Goal: Transaction & Acquisition: Purchase product/service

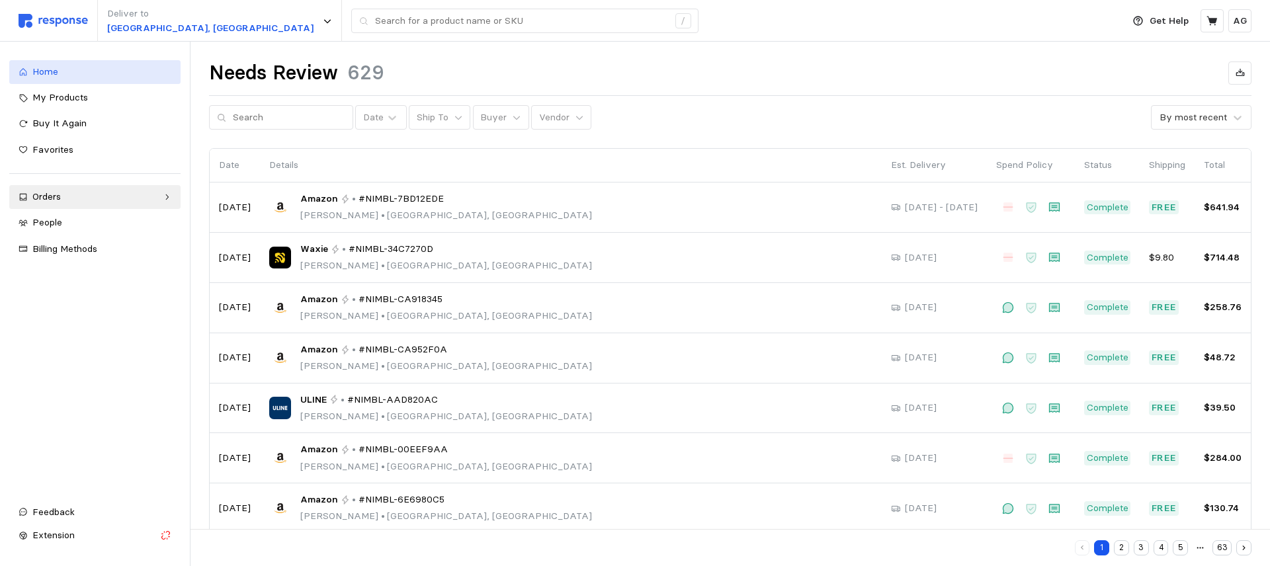
click at [37, 64] on link "Home" at bounding box center [94, 72] width 171 height 24
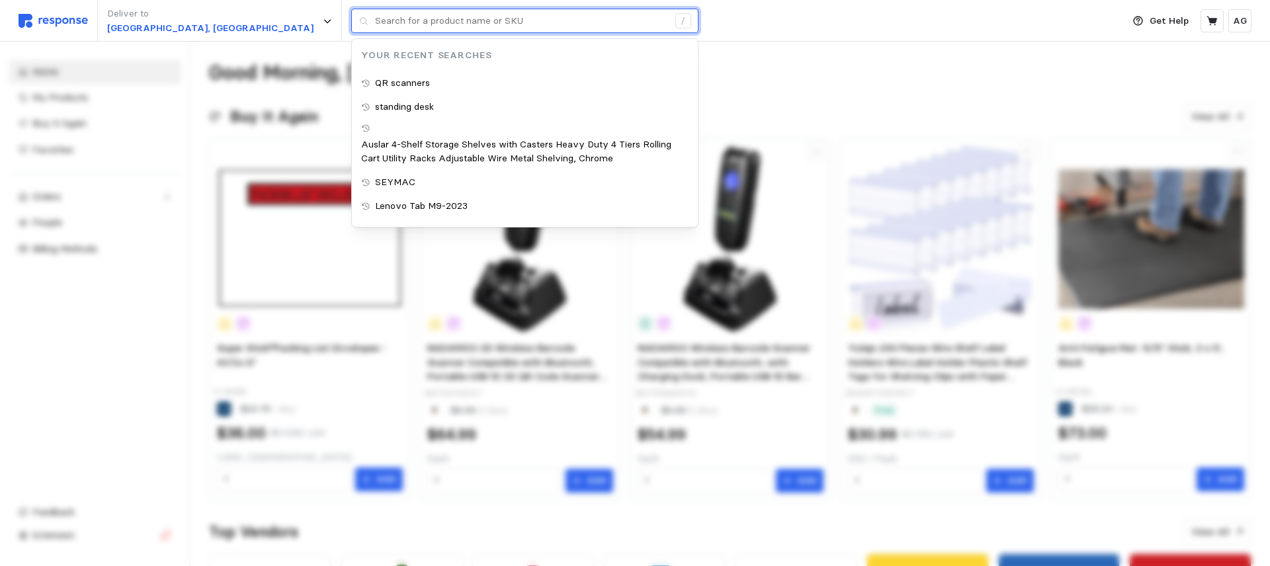
click at [375, 22] on input "text" at bounding box center [521, 21] width 293 height 24
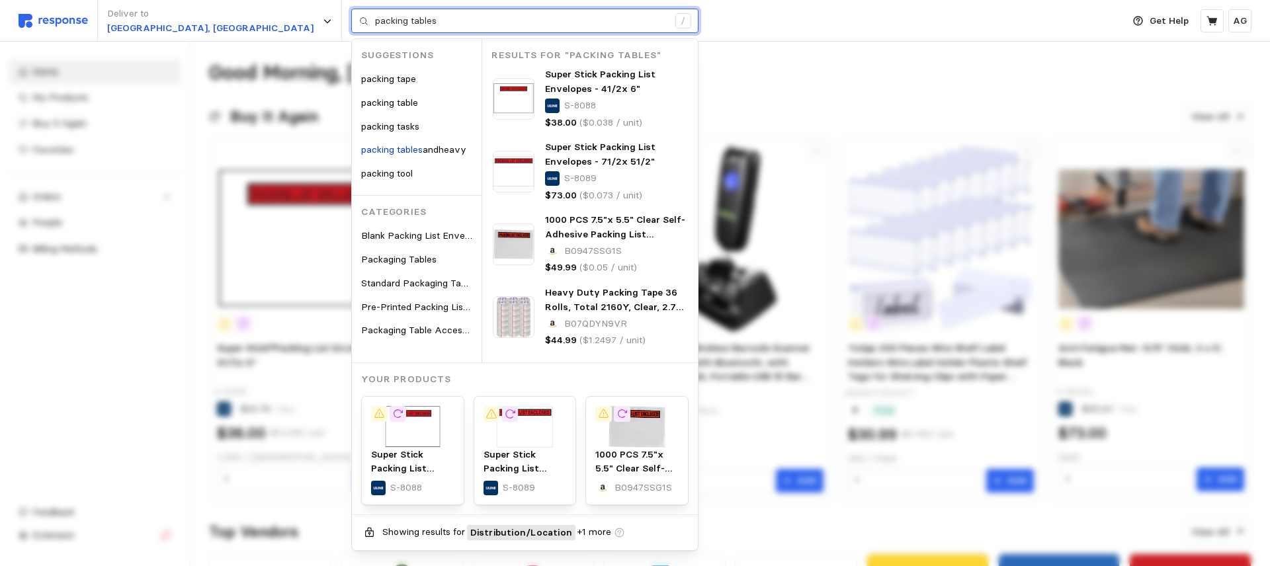
type input "packing tables"
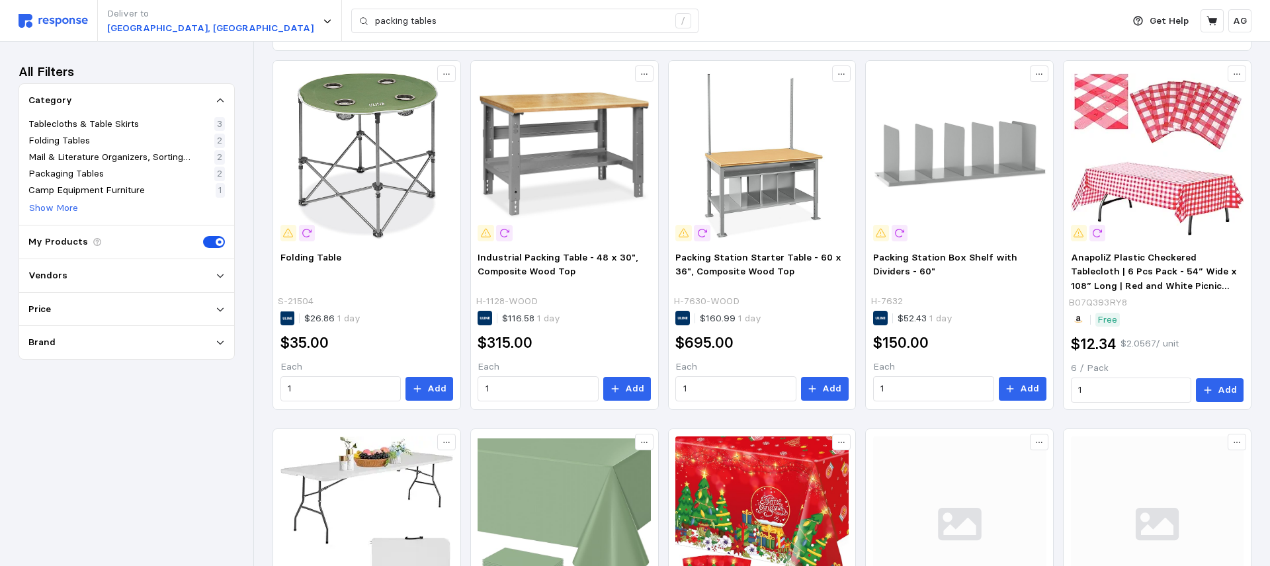
scroll to position [202, 0]
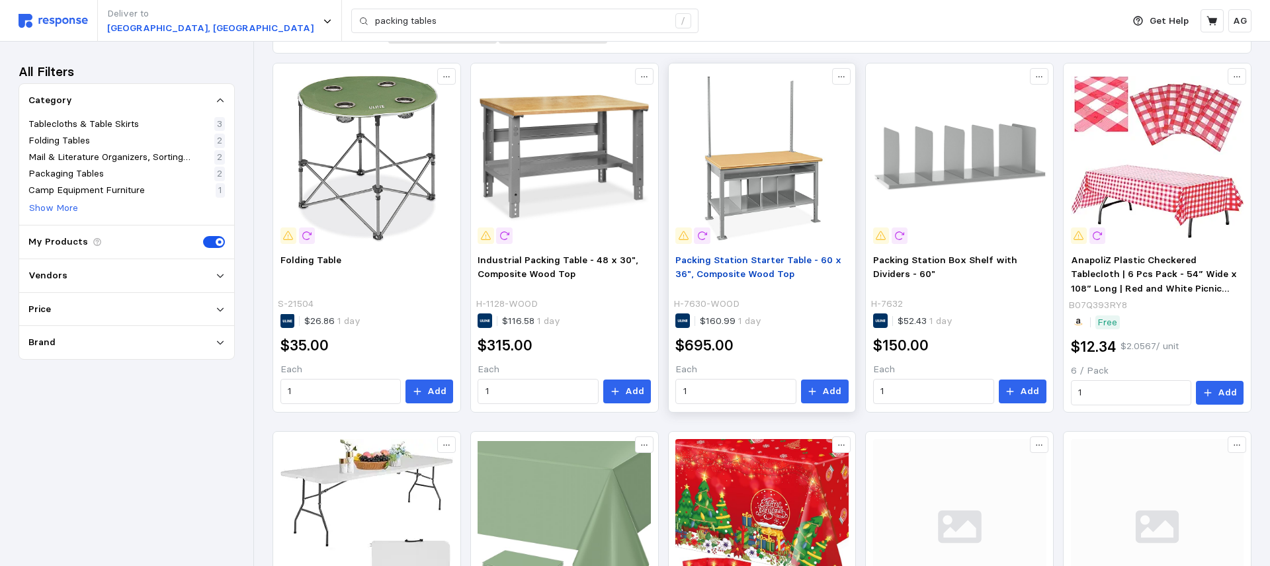
click at [736, 271] on span "Packing Station Starter Table - 60 x 36", Composite Wood Top" at bounding box center [759, 267] width 166 height 26
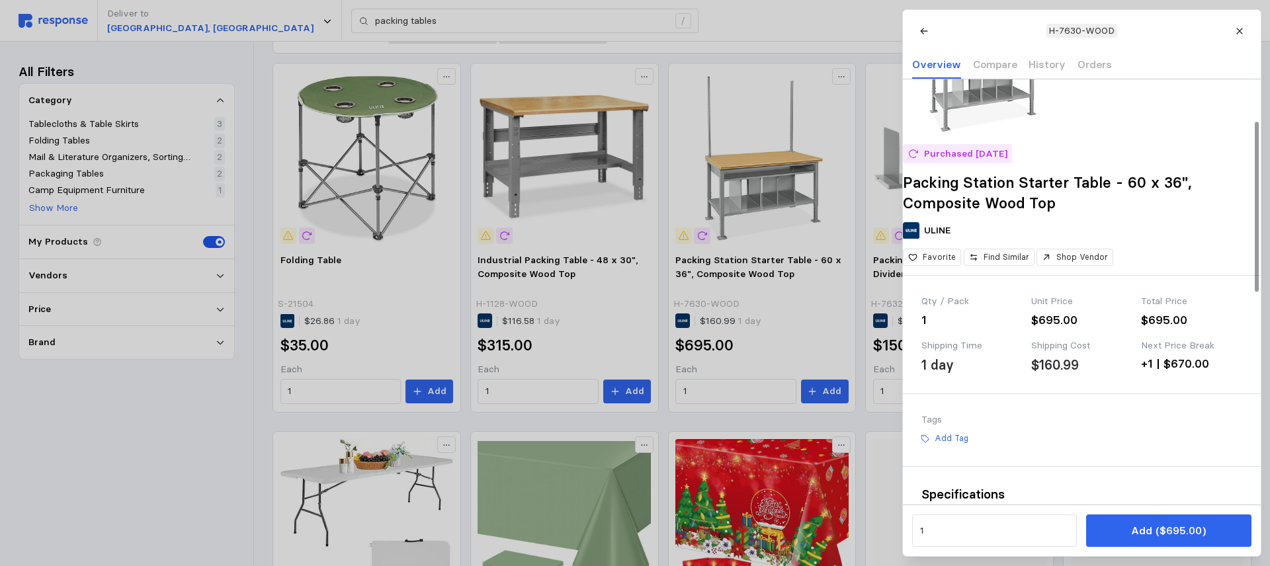
scroll to position [0, 0]
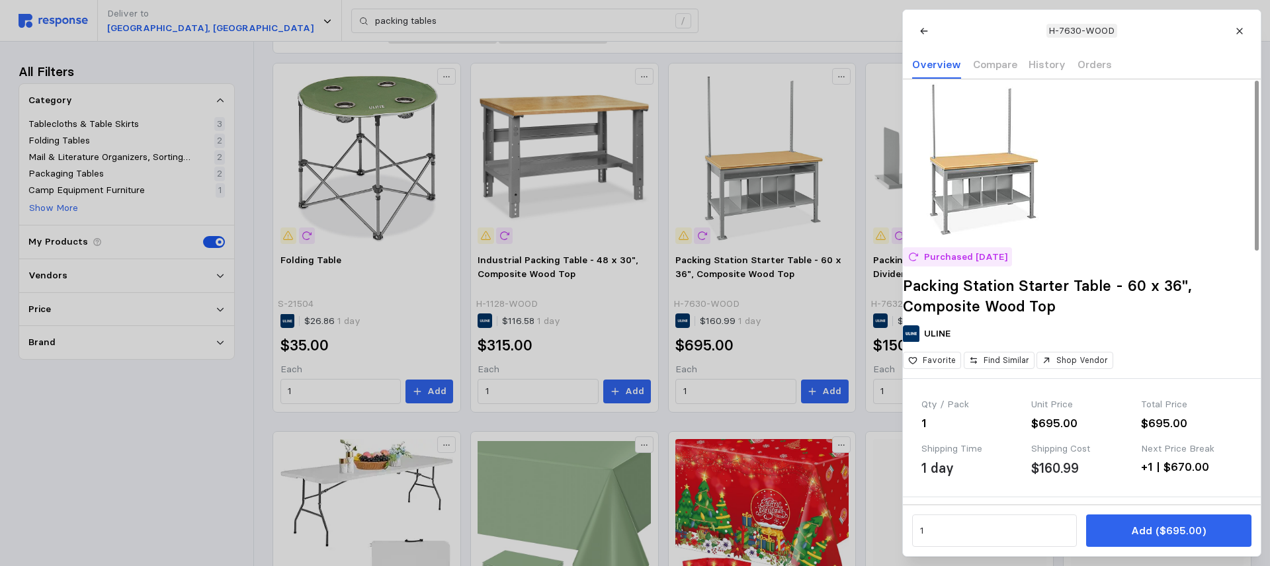
click at [983, 199] on img at bounding box center [982, 158] width 159 height 159
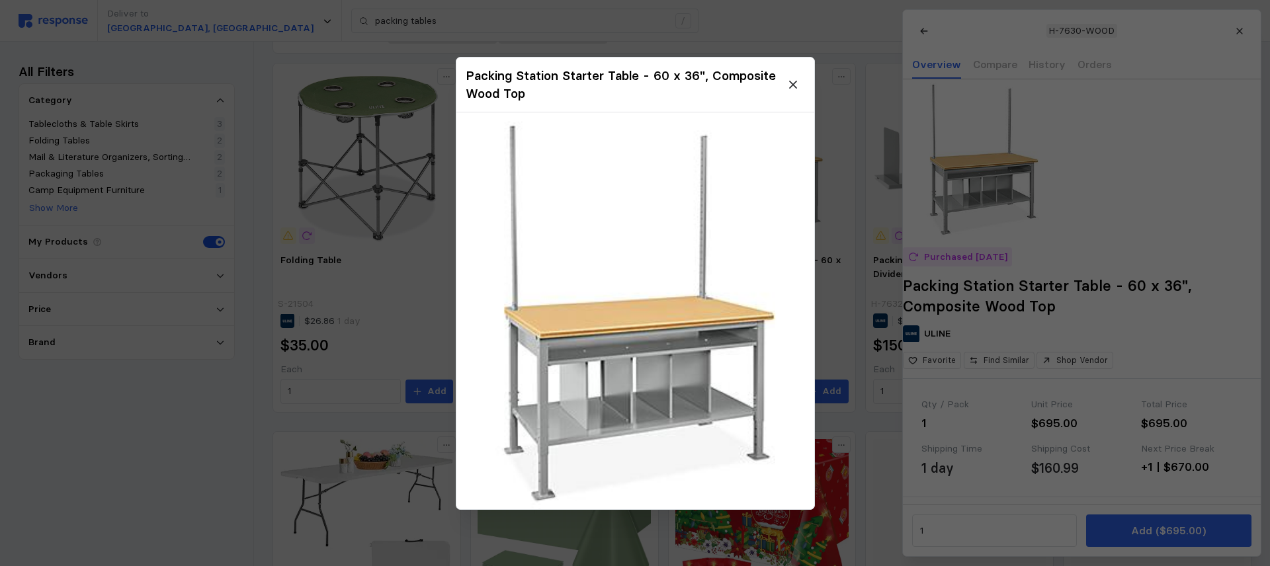
click at [1106, 244] on div at bounding box center [635, 283] width 1270 height 566
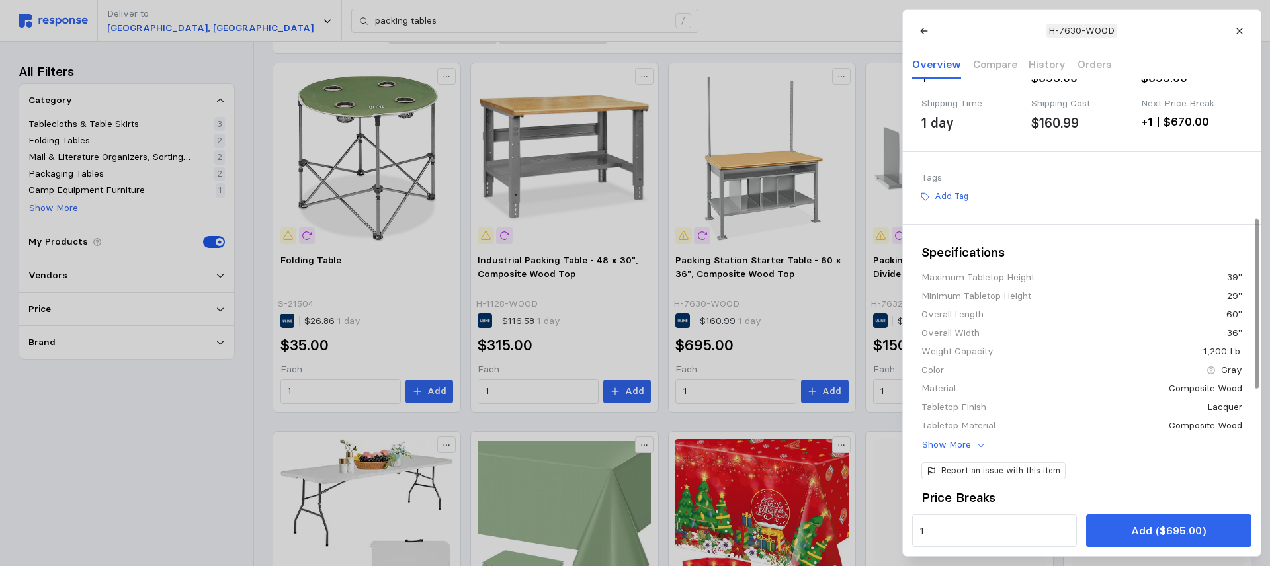
scroll to position [346, 0]
click at [972, 532] on input "1" at bounding box center [995, 531] width 150 height 24
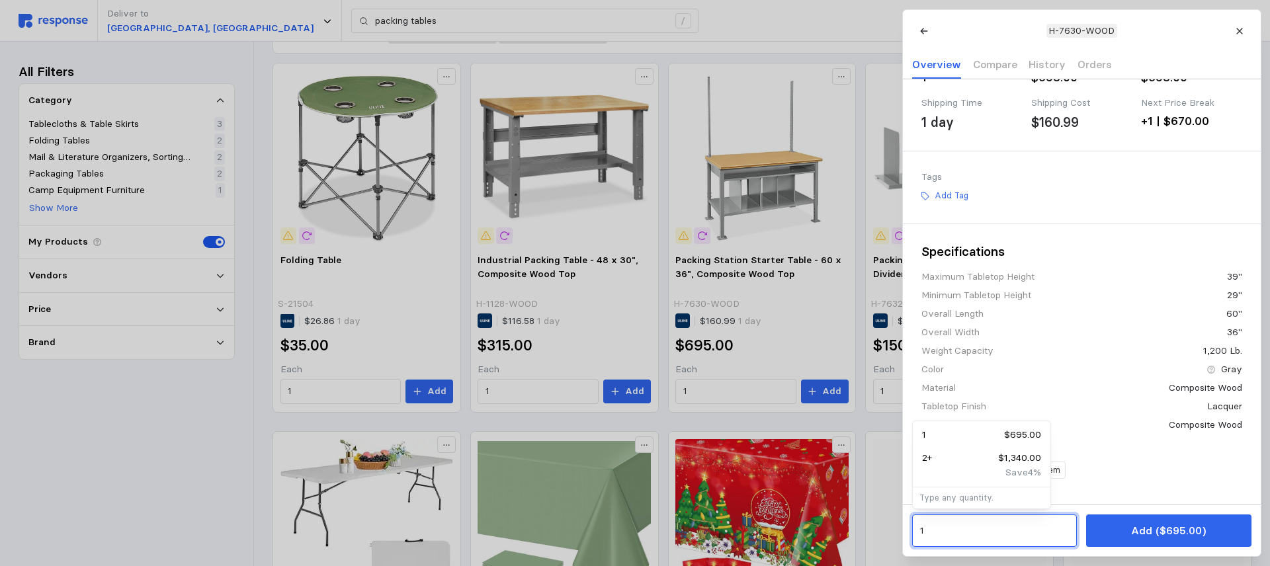
click at [972, 531] on input "1" at bounding box center [995, 531] width 150 height 24
type input "3"
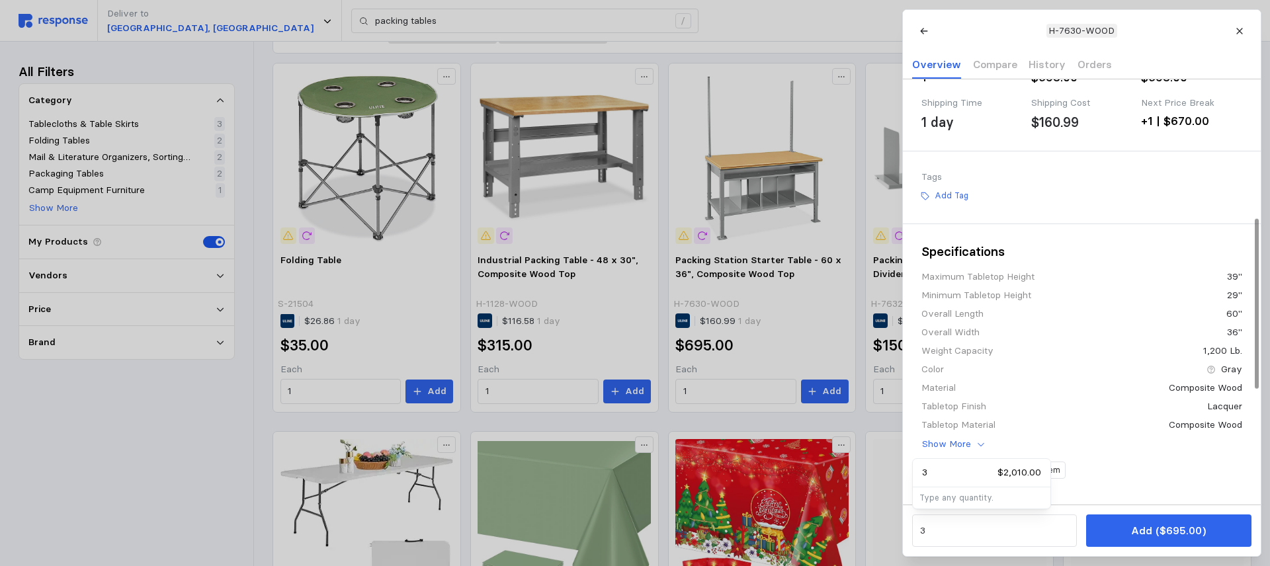
click at [1127, 480] on div "Report an issue with this item" at bounding box center [1082, 471] width 321 height 18
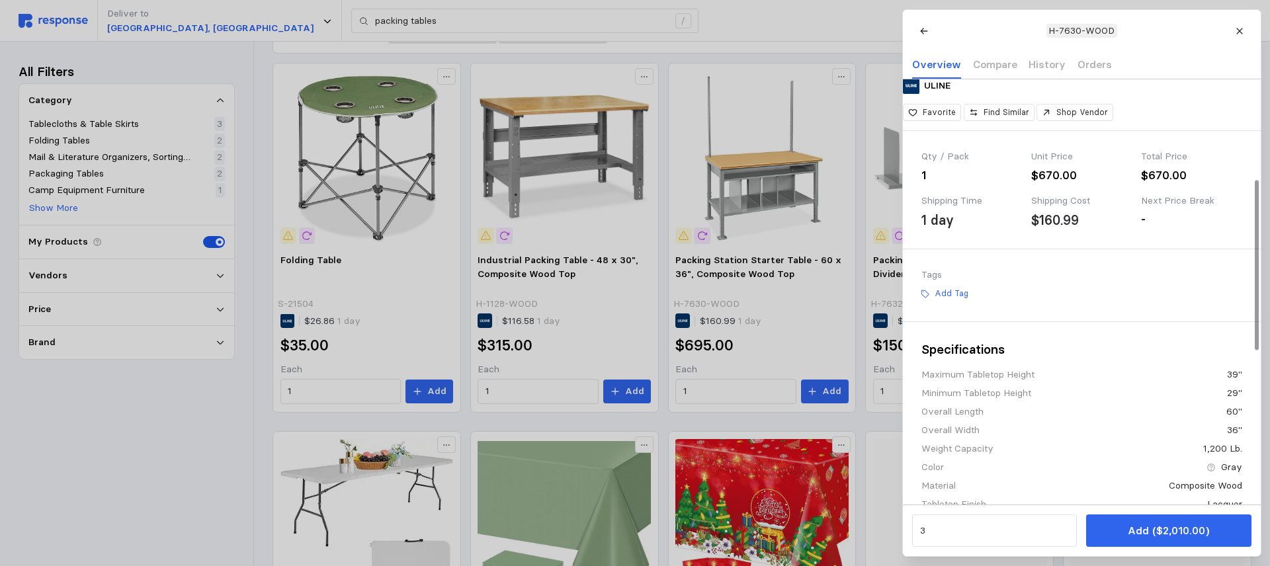
scroll to position [249, 0]
click at [1156, 539] on button "Add ($2,010.00)" at bounding box center [1168, 531] width 165 height 32
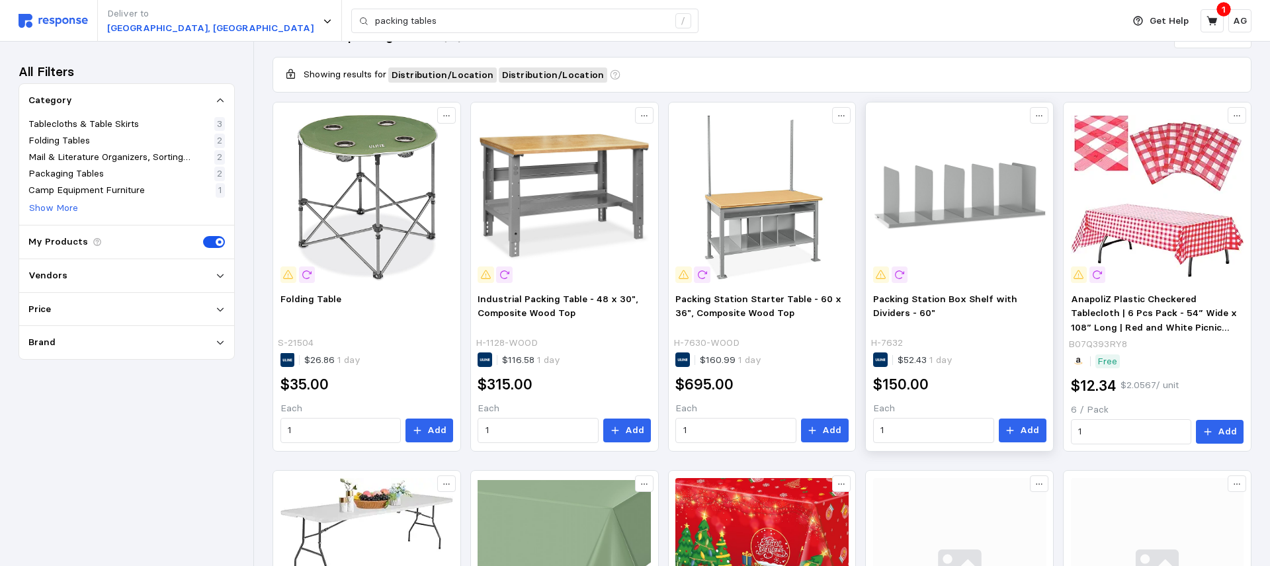
scroll to position [159, 0]
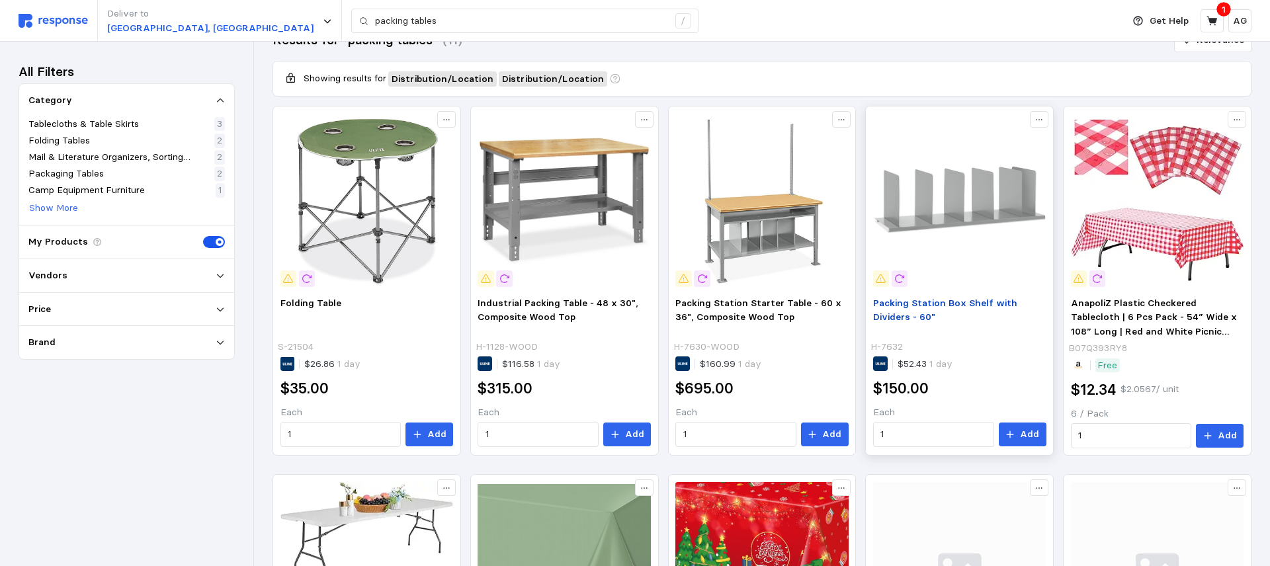
click at [944, 306] on span "Packing Station Box Shelf with Dividers - 60"" at bounding box center [945, 310] width 144 height 26
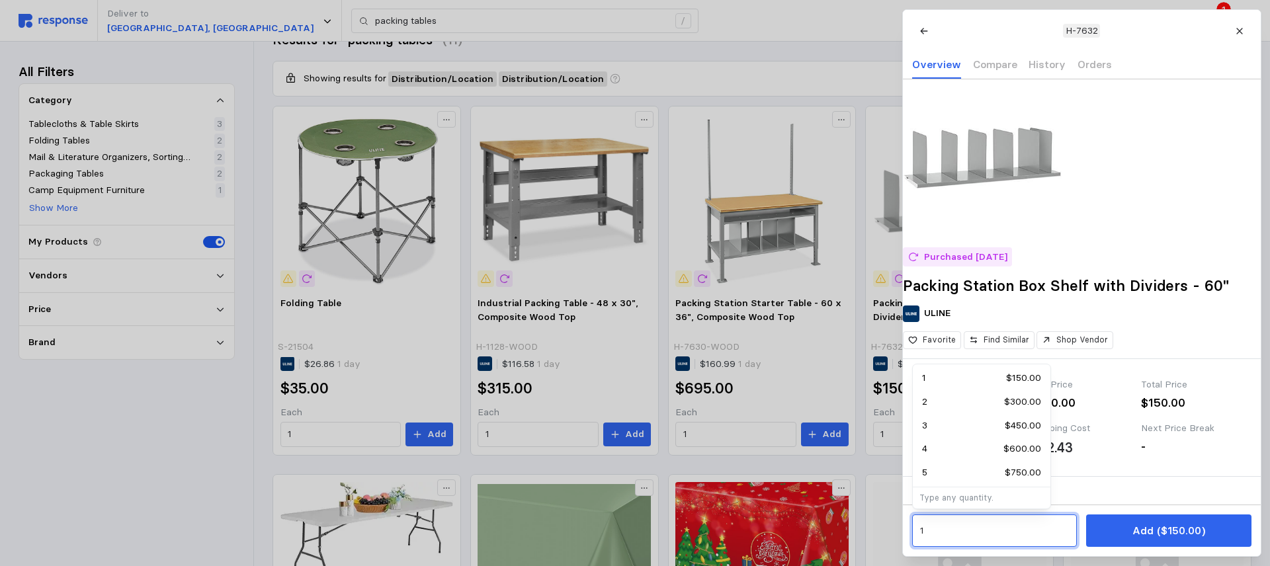
click at [946, 538] on input "1" at bounding box center [995, 531] width 150 height 24
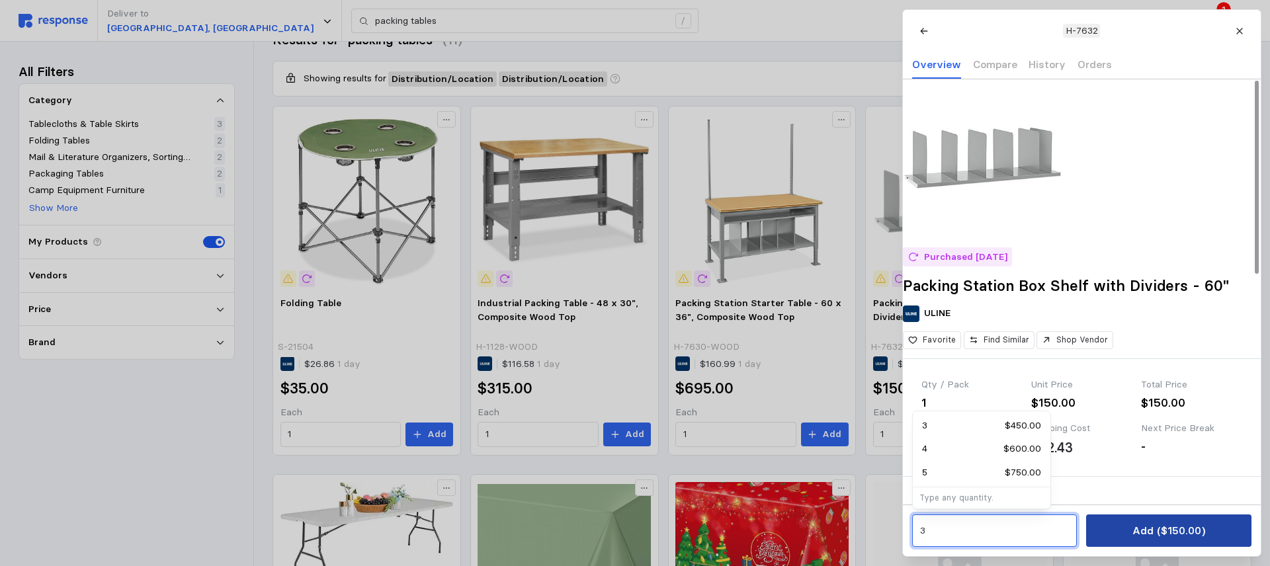
type input "3"
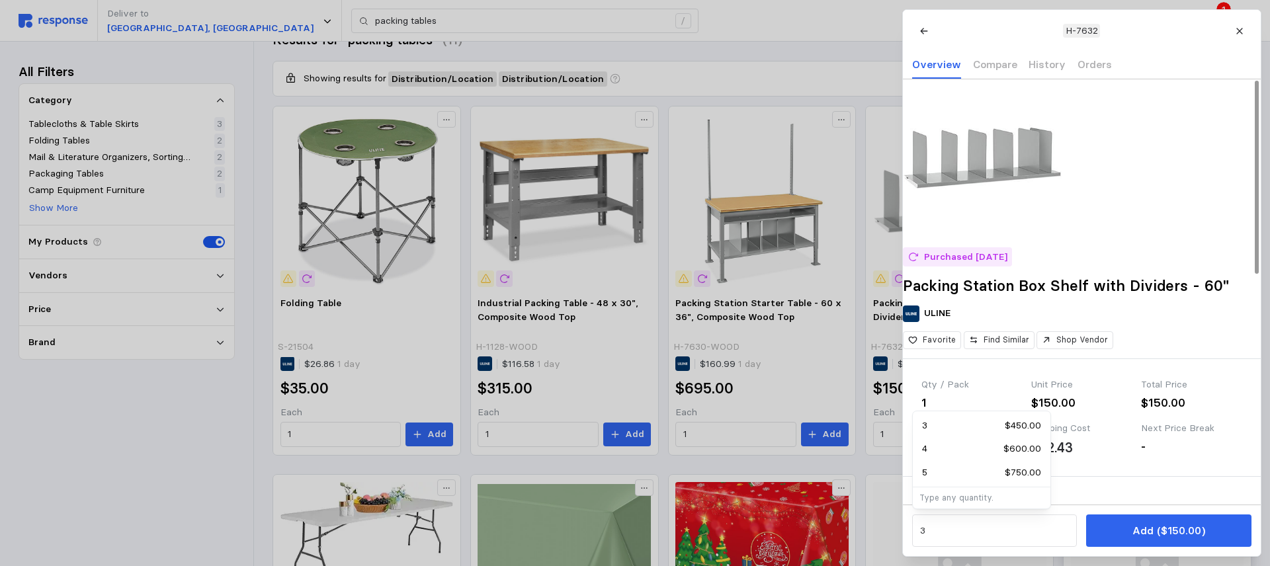
click at [1179, 531] on p "Add ($150.00)" at bounding box center [1168, 531] width 73 height 17
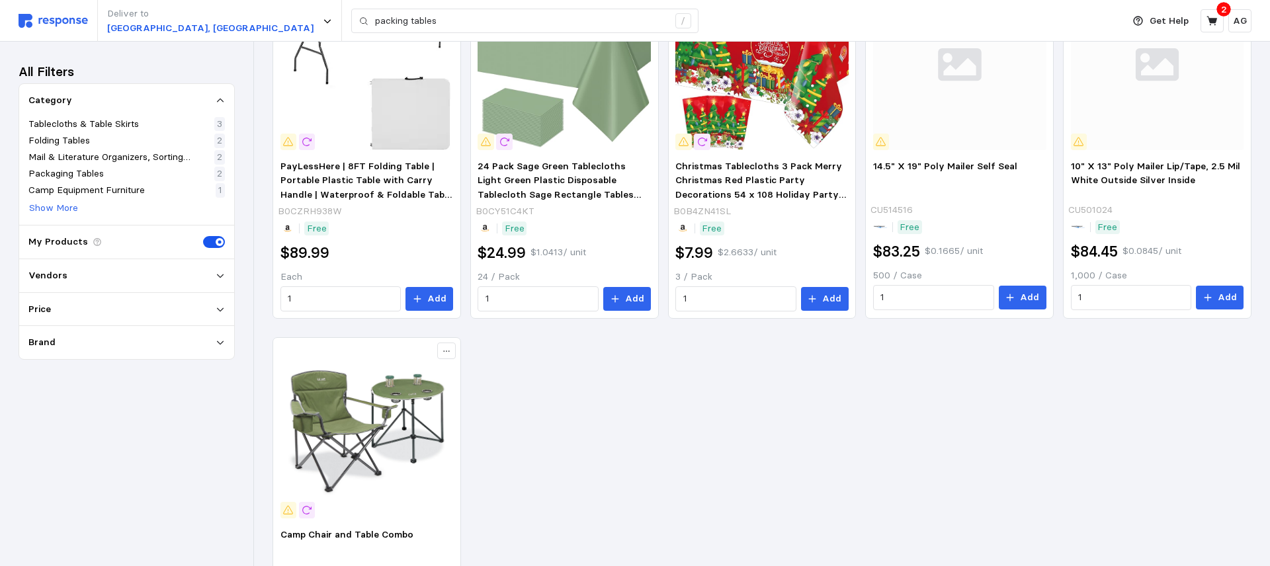
scroll to position [0, 0]
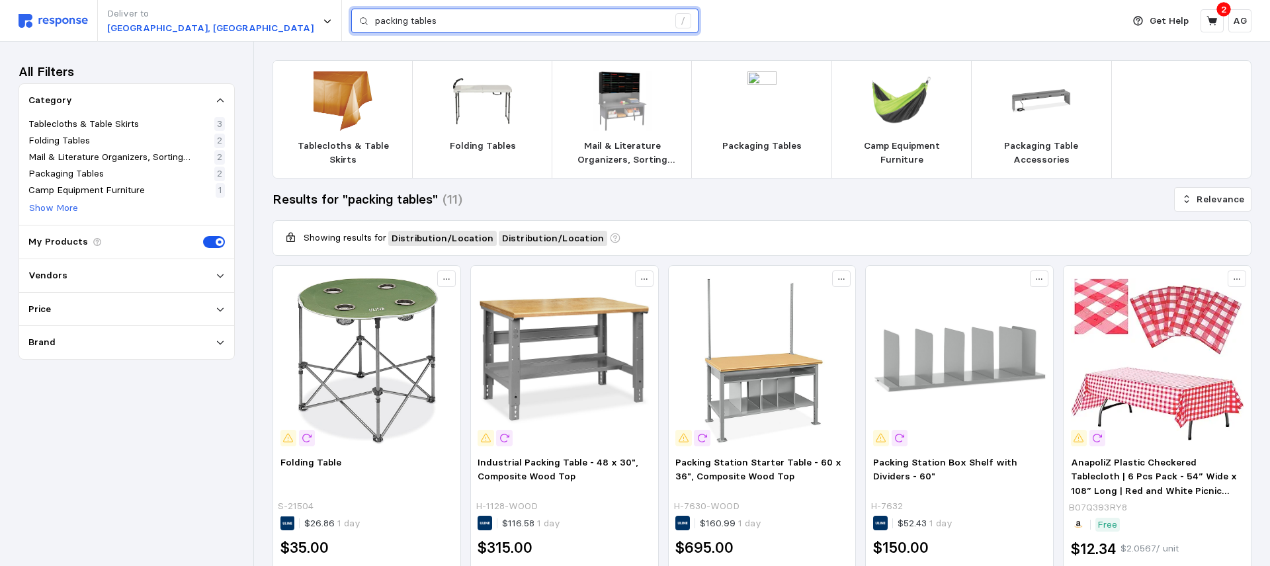
click at [375, 31] on input "packing tables" at bounding box center [521, 21] width 293 height 24
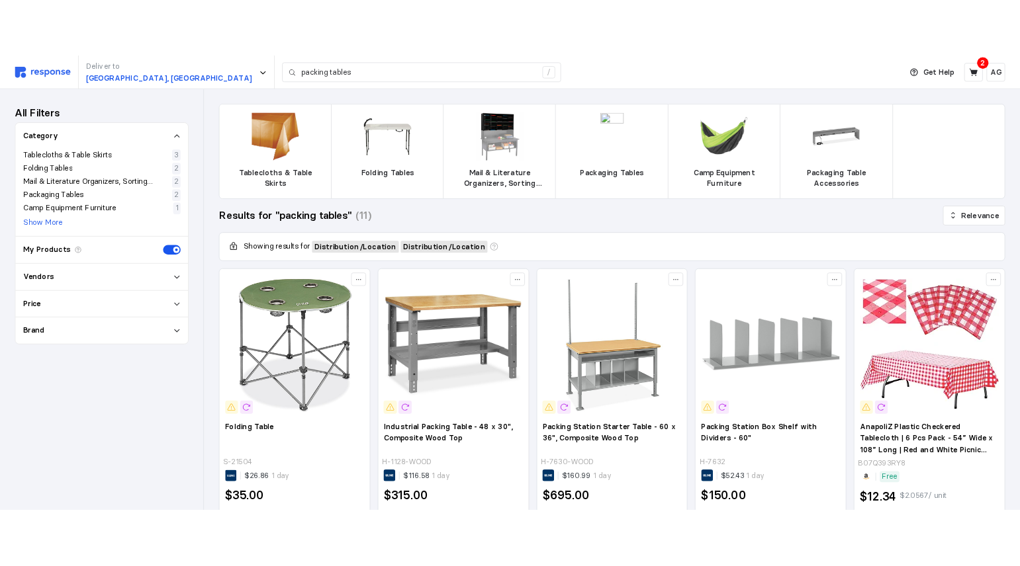
scroll to position [13, 0]
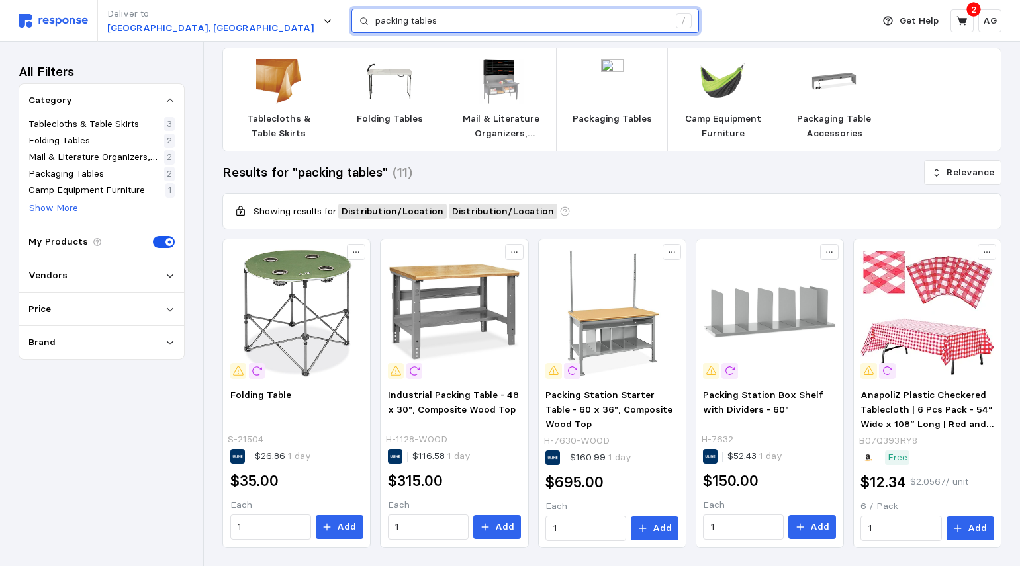
drag, startPoint x: 304, startPoint y: 22, endPoint x: 325, endPoint y: 22, distance: 21.2
click at [375, 22] on input "packing tables" at bounding box center [521, 21] width 293 height 24
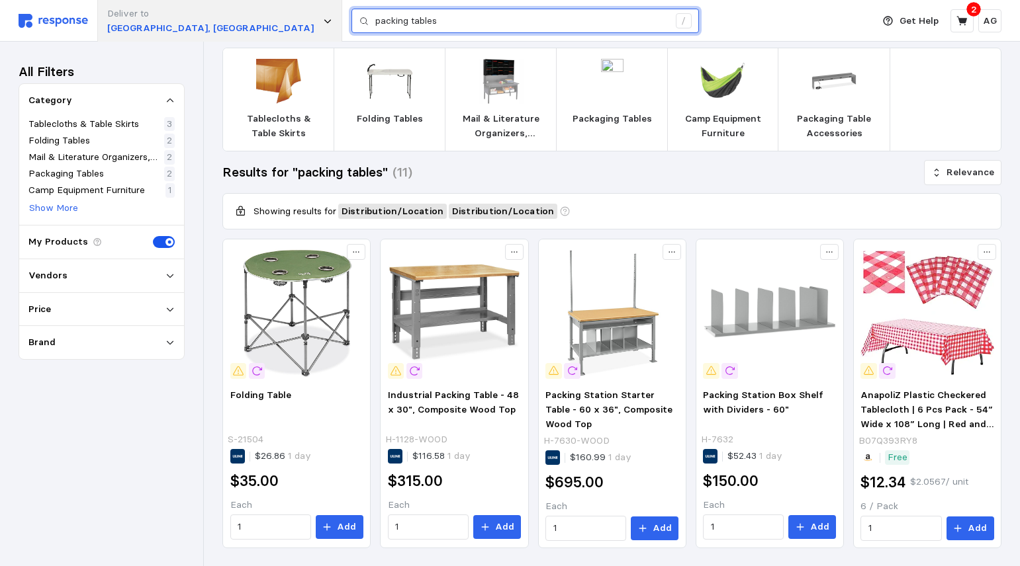
drag, startPoint x: 331, startPoint y: 22, endPoint x: 198, endPoint y: 13, distance: 133.3
click at [198, 13] on div "Deliver to Salt Lake City, UT packing tables /" at bounding box center [442, 21] width 847 height 42
paste input "EnlargeEnlarge & Video Deluxe Workstation Shelves and Divider"
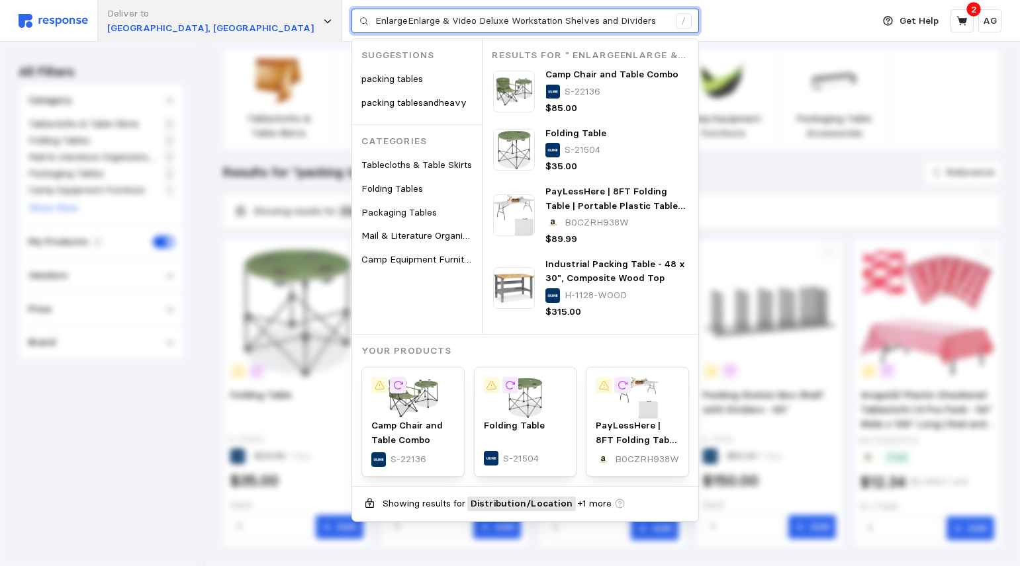
type input "EnlargeEnlarge & Video Deluxe Workstation Shelves and Dividers"
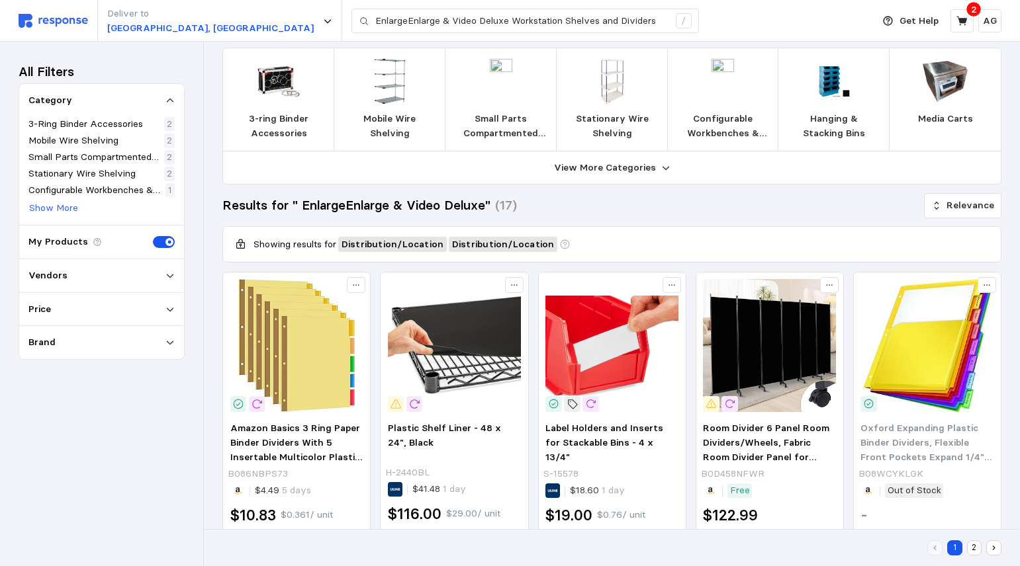
click at [46, 271] on p "Vendors" at bounding box center [47, 276] width 39 height 15
click at [65, 304] on div "Uline 10" at bounding box center [101, 299] width 146 height 15
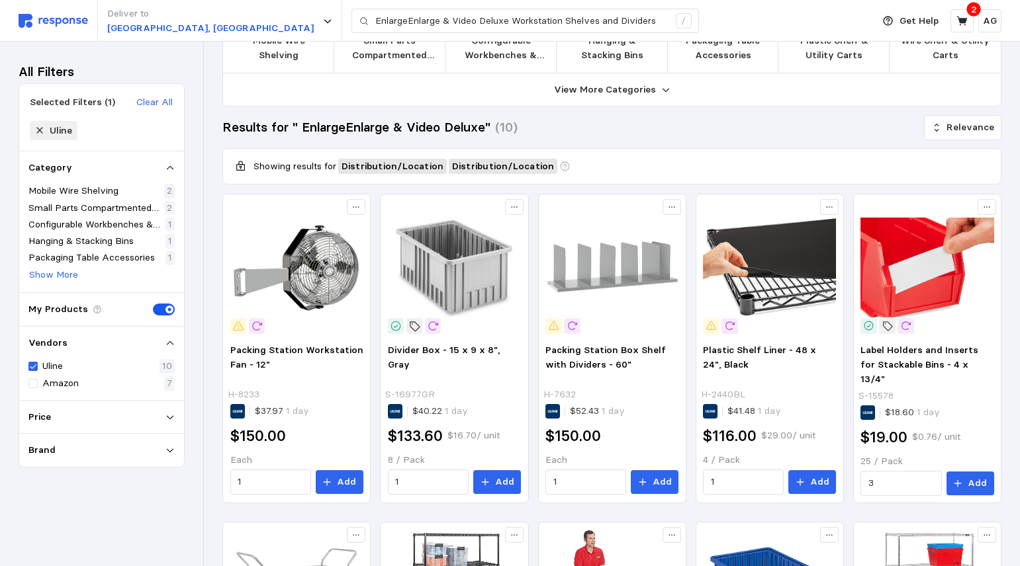
scroll to position [77, 0]
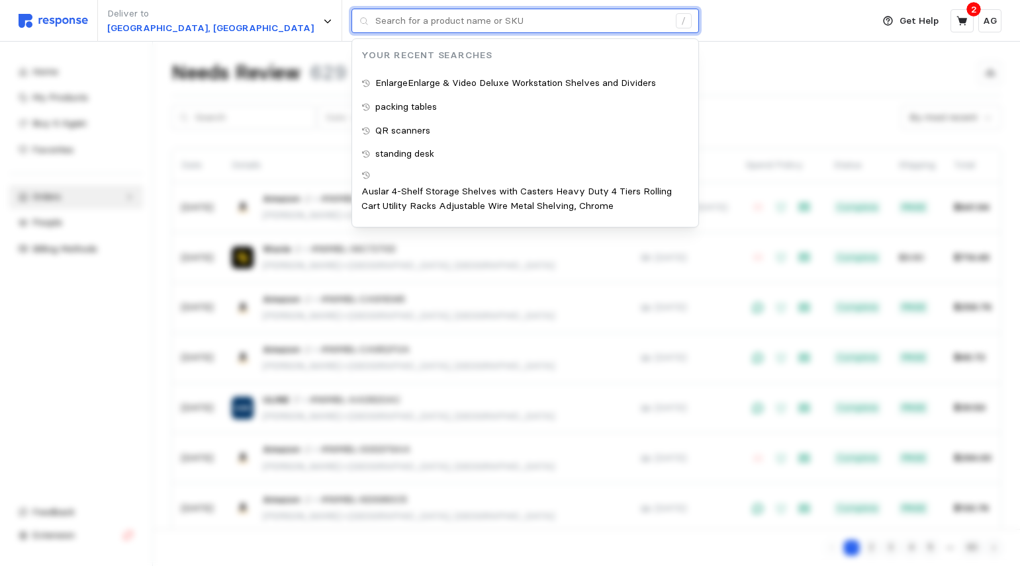
click at [375, 19] on input "text" at bounding box center [521, 21] width 293 height 24
paste input "Deluxe Workstation Shelf - 60""
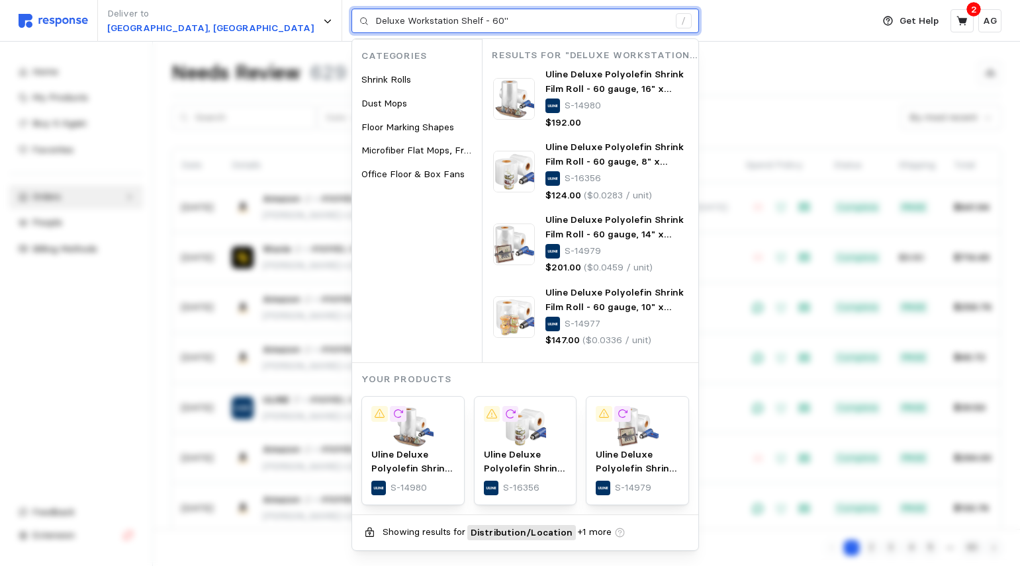
type input "Deluxe Workstation Shelf - 60""
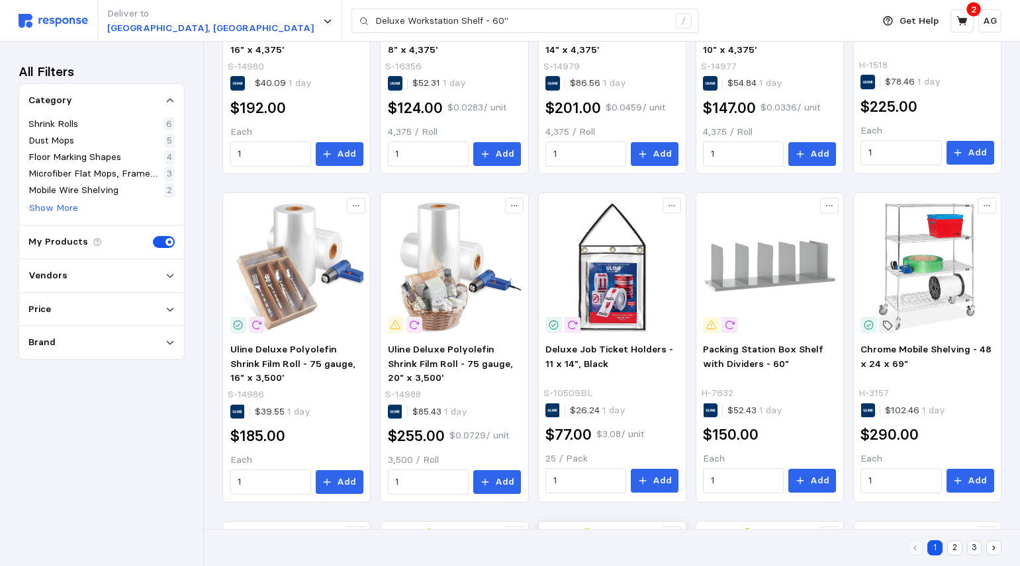
scroll to position [740, 0]
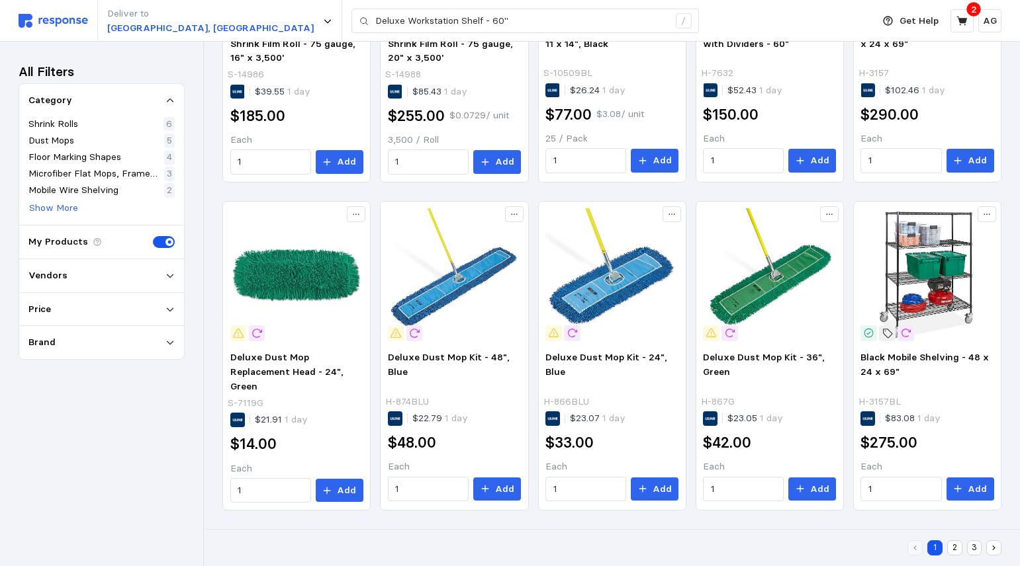
click at [970, 546] on button "3" at bounding box center [974, 548] width 15 height 15
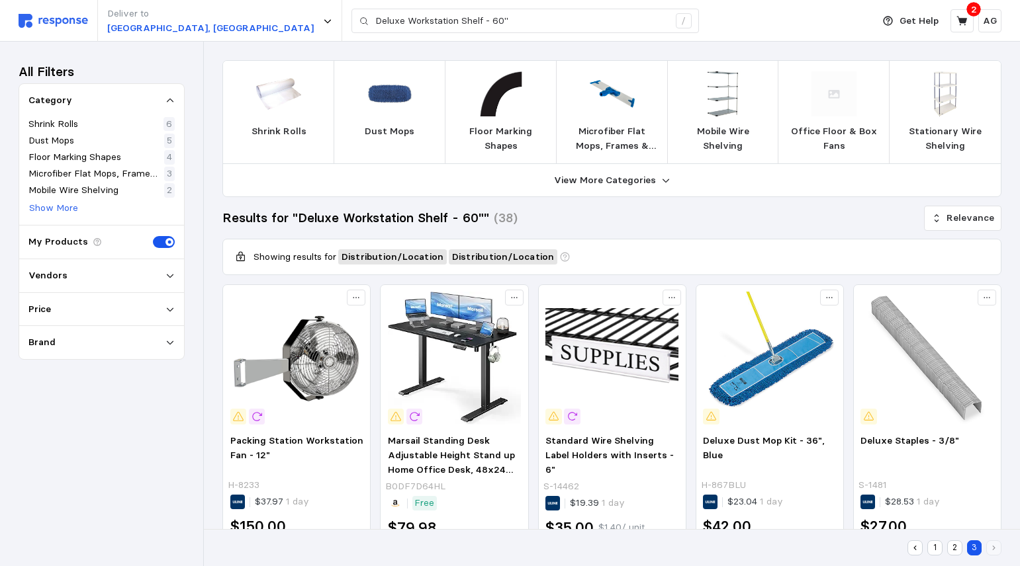
scroll to position [412, 0]
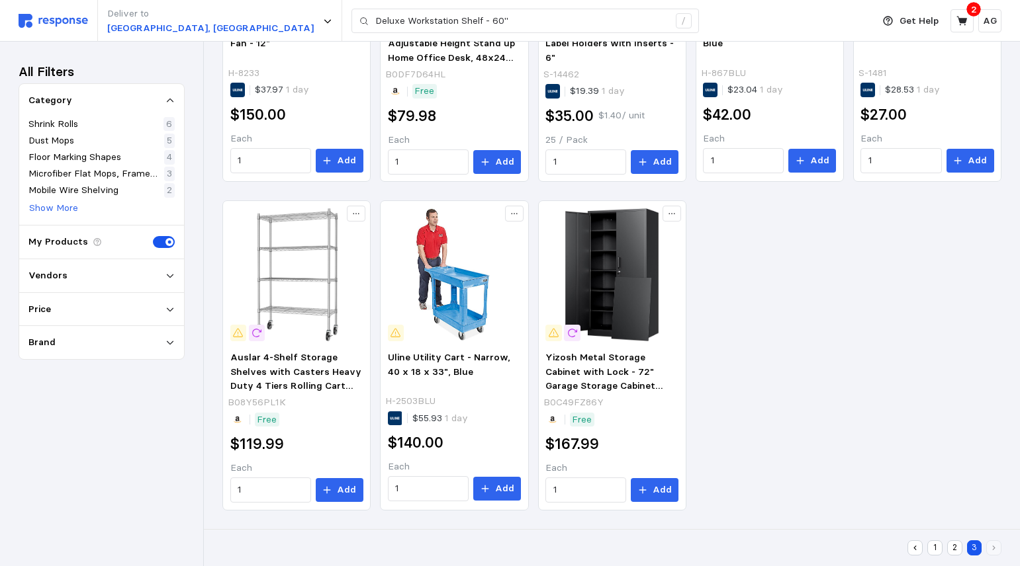
click at [955, 551] on button "2" at bounding box center [954, 548] width 15 height 15
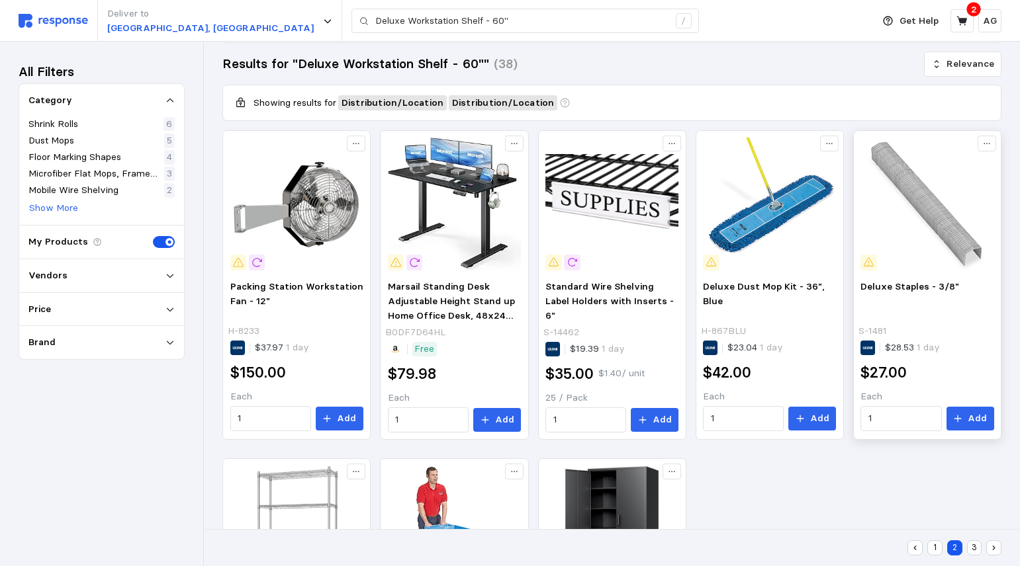
scroll to position [13, 0]
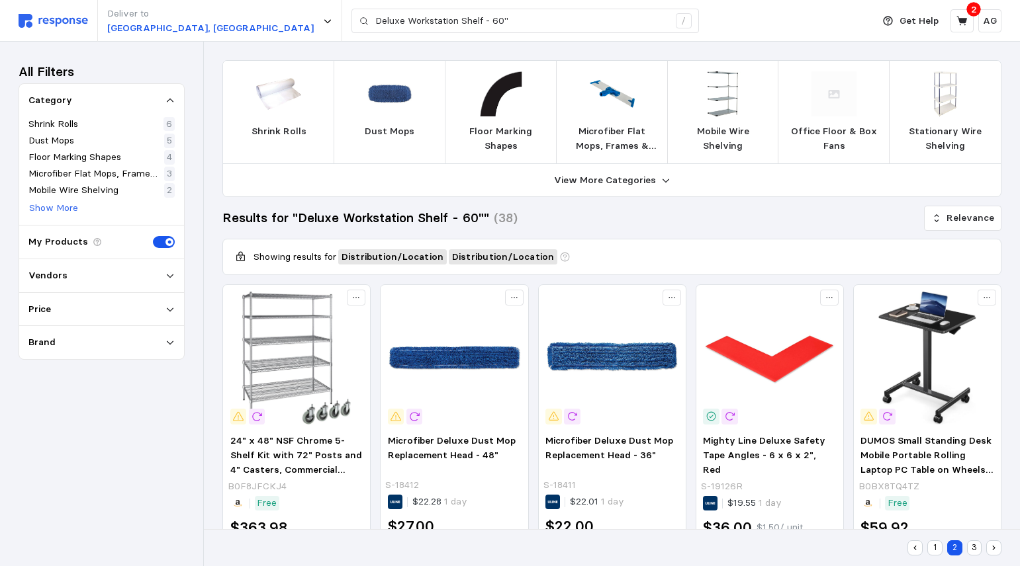
click at [77, 282] on div "Vendors" at bounding box center [101, 276] width 146 height 15
click at [52, 304] on p "Uline" at bounding box center [52, 299] width 21 height 15
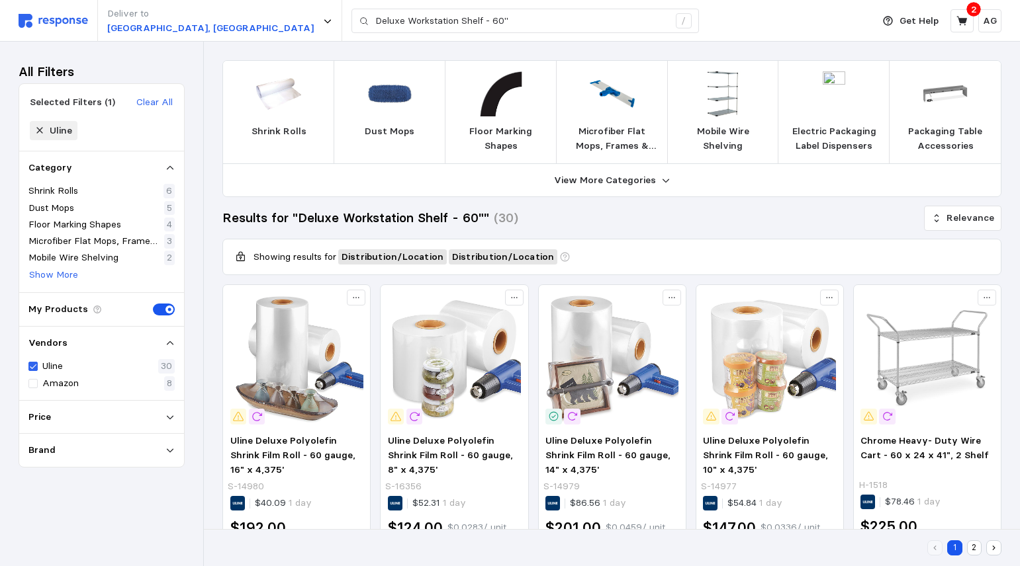
click at [629, 183] on p "View More Categories" at bounding box center [605, 180] width 102 height 15
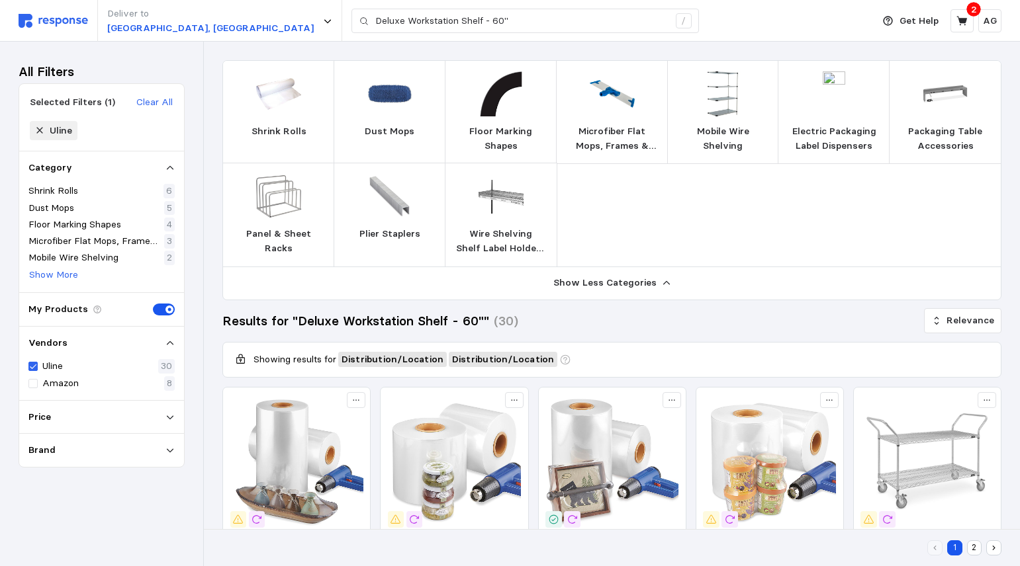
click at [940, 131] on p "Packaging Table Accessories" at bounding box center [945, 138] width 90 height 28
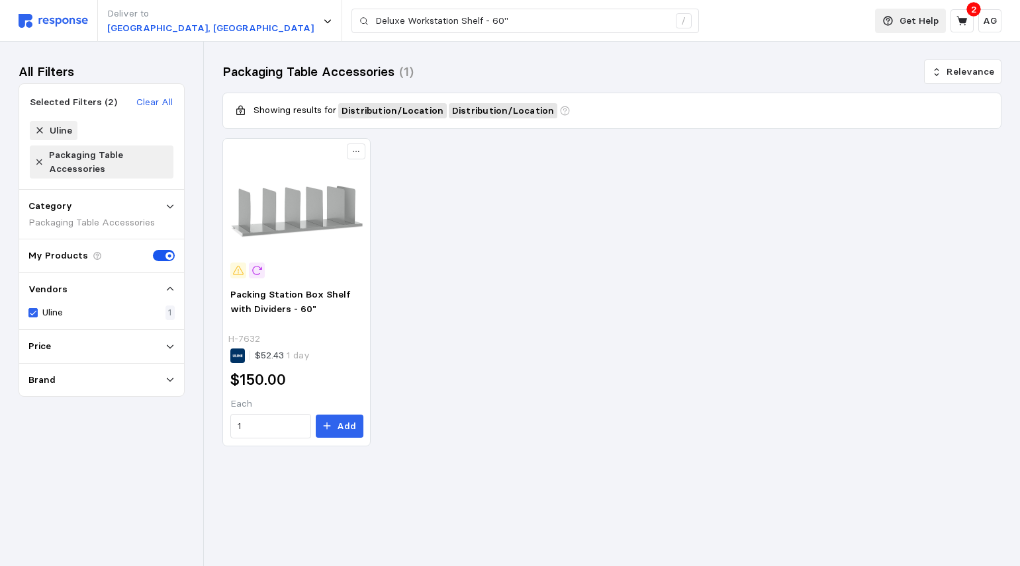
click at [912, 24] on p "Get Help" at bounding box center [918, 21] width 39 height 15
drag, startPoint x: 594, startPoint y: 141, endPoint x: 339, endPoint y: 122, distance: 255.4
click at [593, 142] on div "Packing Station Box Shelf with Dividers - 60" H-7632 $52.43 1 day $150.00 Each …" at bounding box center [611, 292] width 779 height 308
click at [25, 21] on img at bounding box center [53, 21] width 69 height 14
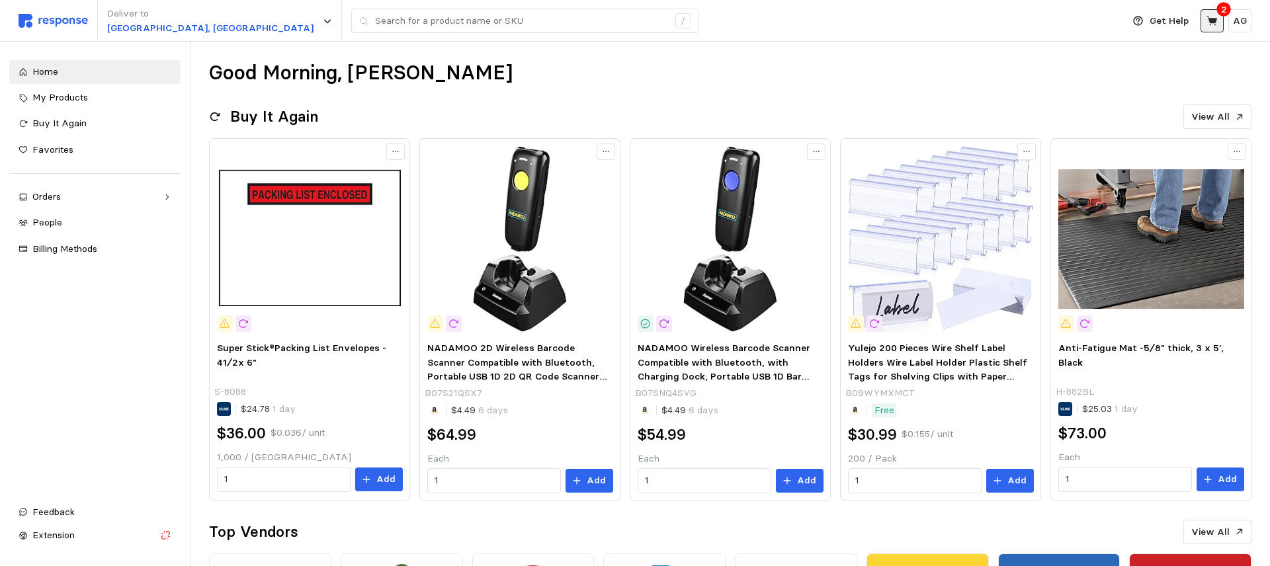
click at [1213, 23] on icon at bounding box center [1212, 20] width 11 height 9
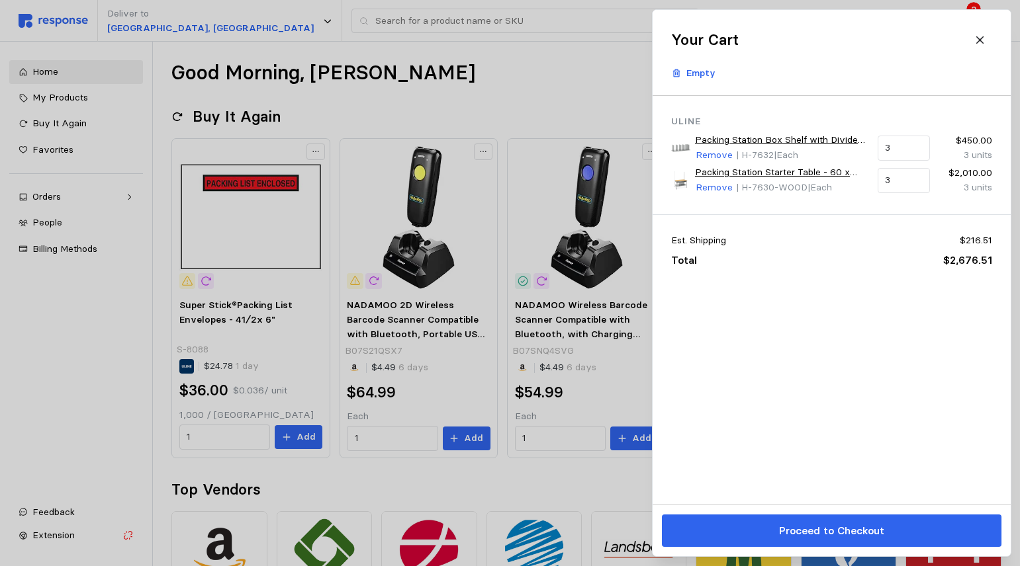
click at [977, 36] on icon at bounding box center [980, 40] width 12 height 12
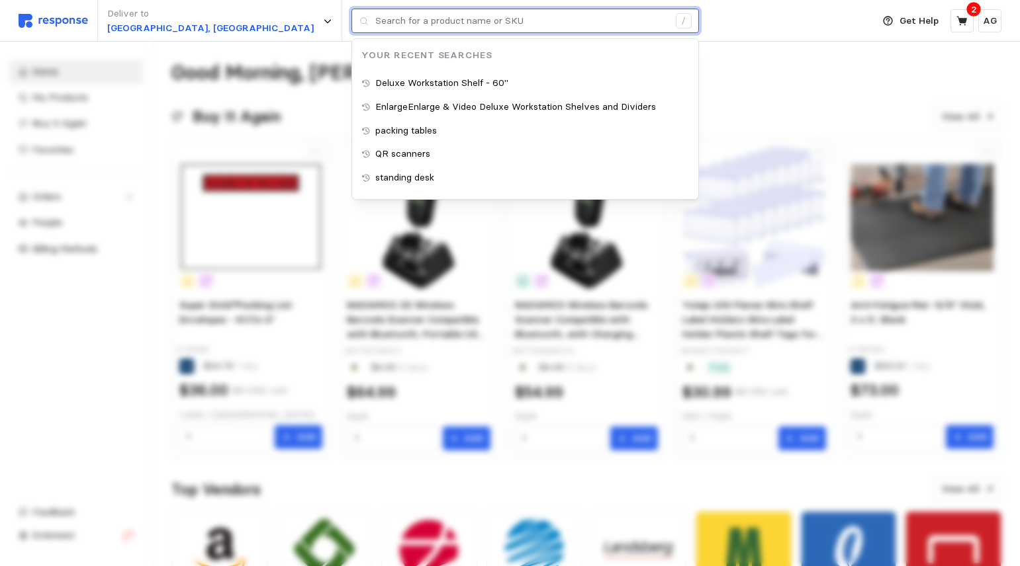
click at [375, 23] on input "text" at bounding box center [521, 21] width 293 height 24
paste input "[URL][DOMAIN_NAME]"
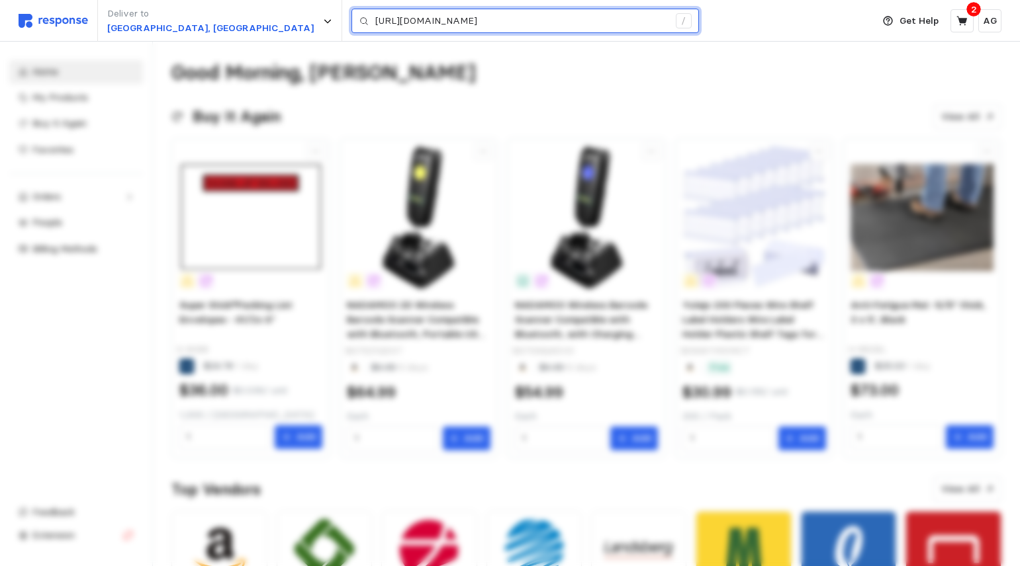
scroll to position [0, 127]
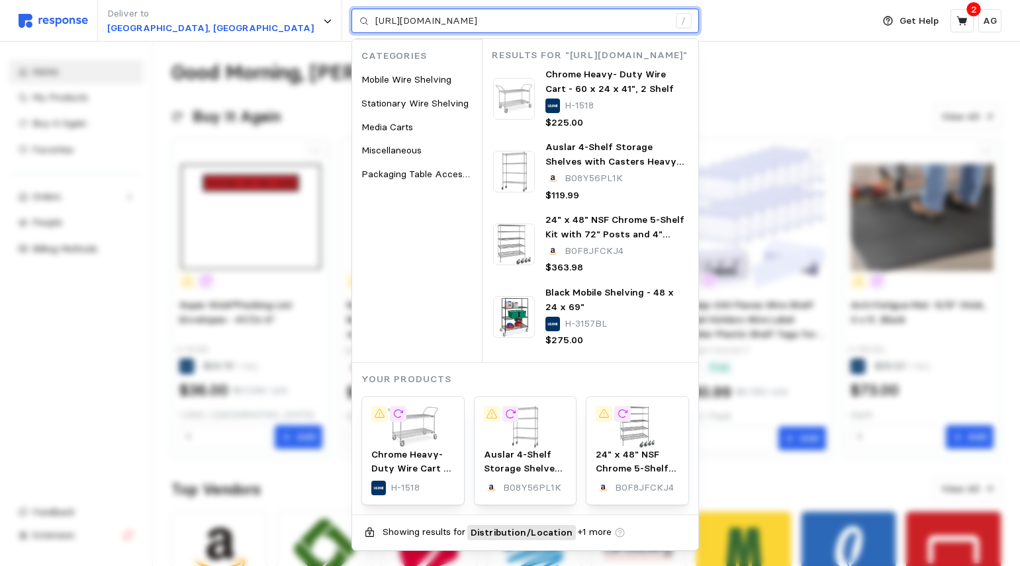
type input "[URL][DOMAIN_NAME]"
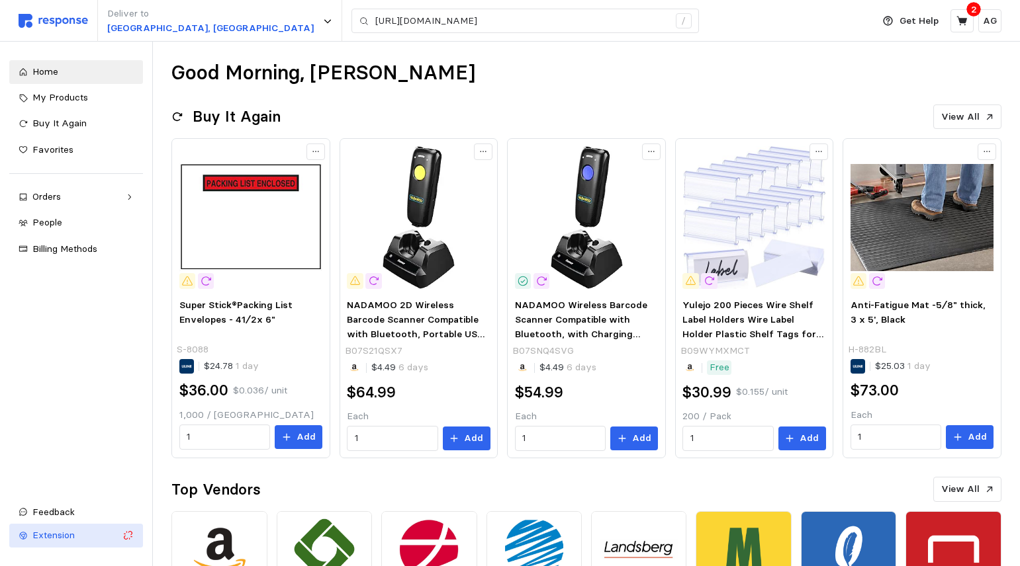
click at [55, 535] on span "Extension" at bounding box center [53, 535] width 42 height 12
drag, startPoint x: 128, startPoint y: 535, endPoint x: 133, endPoint y: 525, distance: 10.7
click at [134, 525] on button "Extension" at bounding box center [76, 536] width 134 height 24
